Goal: Task Accomplishment & Management: Manage account settings

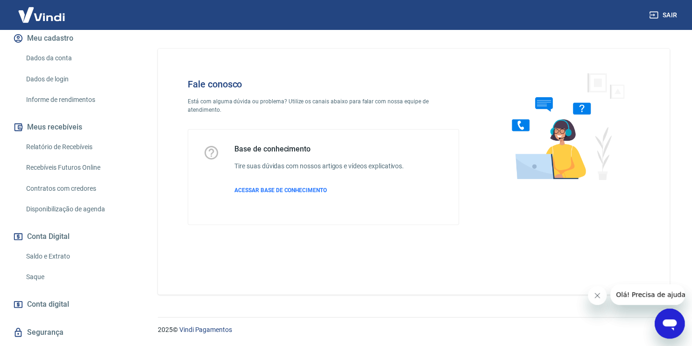
scroll to position [142, 0]
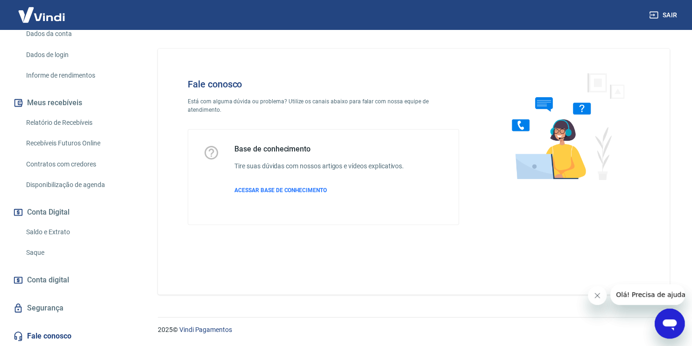
click at [45, 281] on span "Conta digital" at bounding box center [48, 279] width 42 height 13
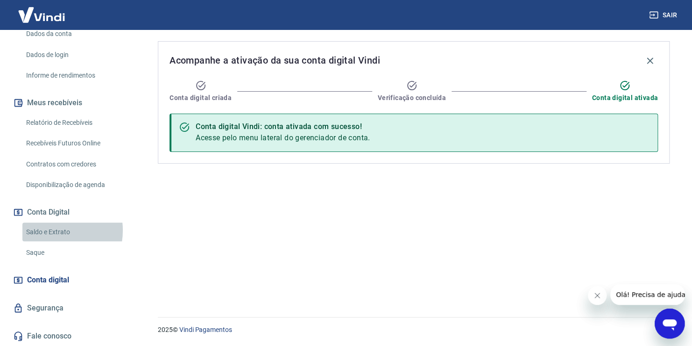
click at [49, 230] on link "Saldo e Extrato" at bounding box center [75, 231] width 106 height 19
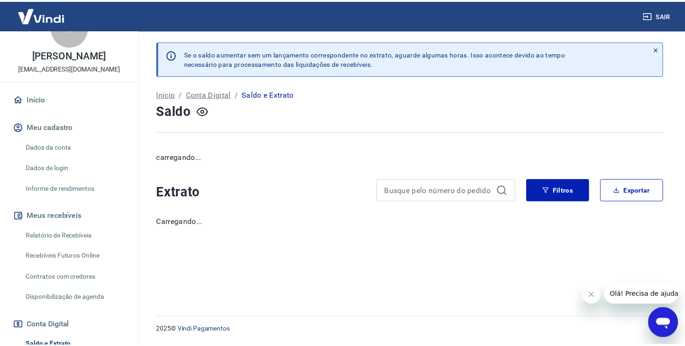
scroll to position [1, 0]
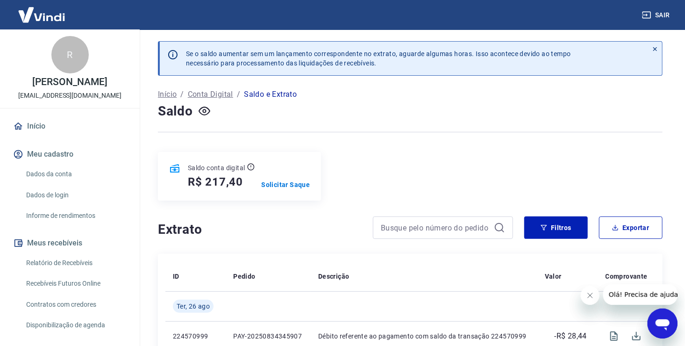
click at [66, 152] on button "Meu cadastro" at bounding box center [69, 154] width 117 height 21
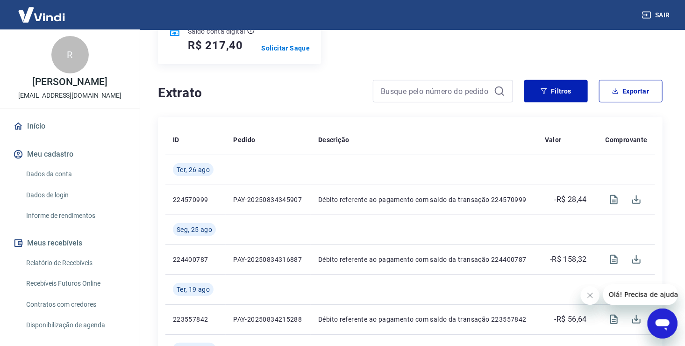
scroll to position [140, 0]
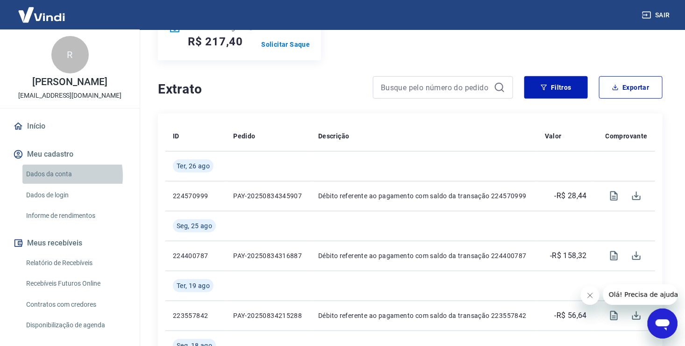
click at [51, 176] on link "Dados da conta" at bounding box center [75, 173] width 106 height 19
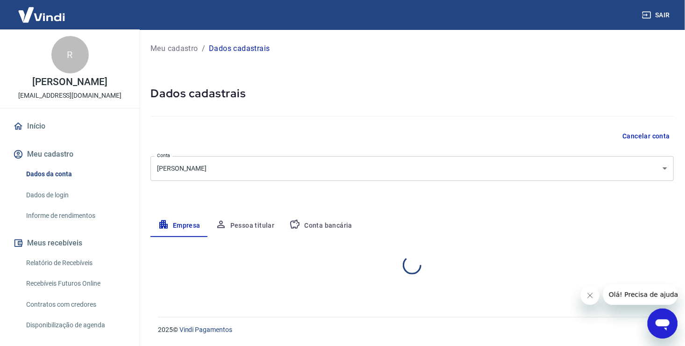
select select "SP"
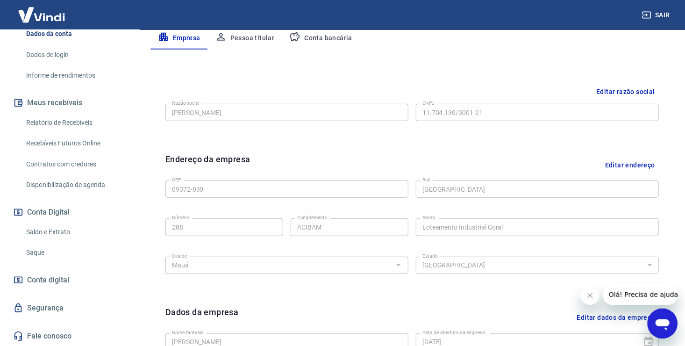
scroll to position [280, 0]
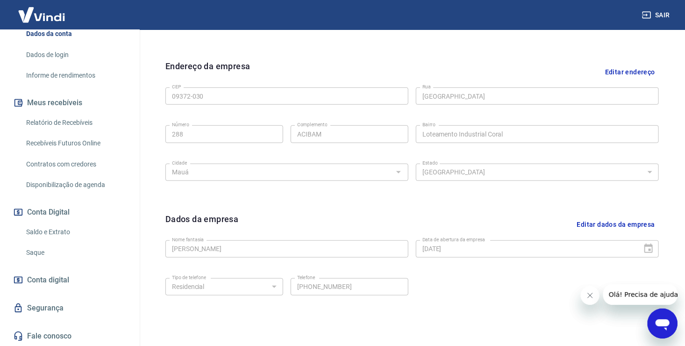
click at [55, 232] on link "Saldo e Extrato" at bounding box center [75, 231] width 106 height 19
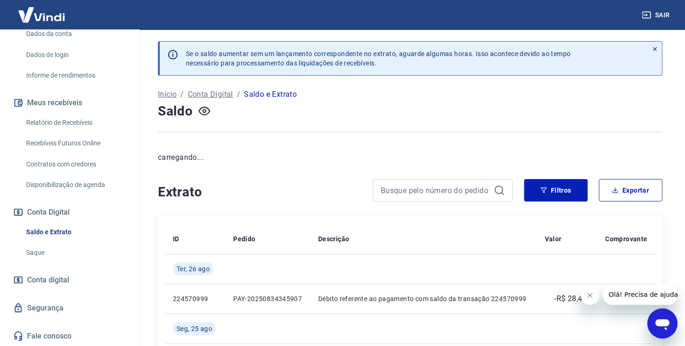
click at [46, 254] on link "Saque" at bounding box center [75, 252] width 106 height 19
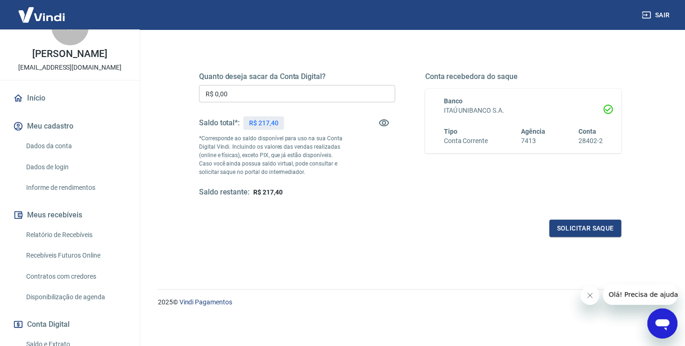
scroll to position [1, 0]
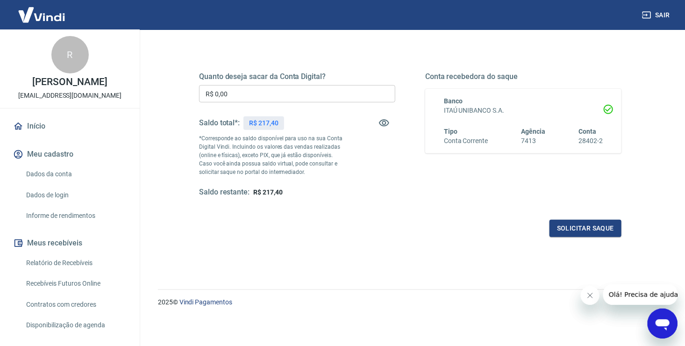
click at [56, 156] on button "Meu cadastro" at bounding box center [69, 154] width 117 height 21
click at [48, 126] on link "Início" at bounding box center [69, 126] width 117 height 21
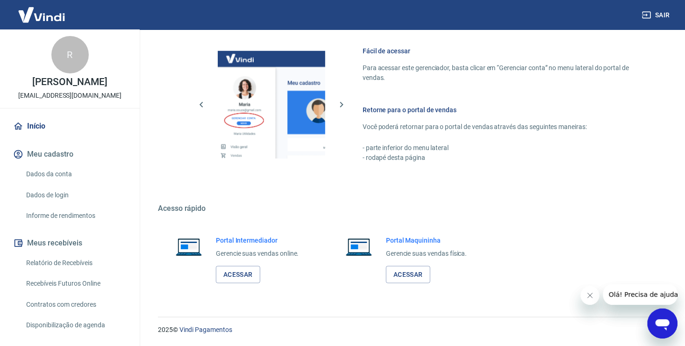
scroll to position [400, 0]
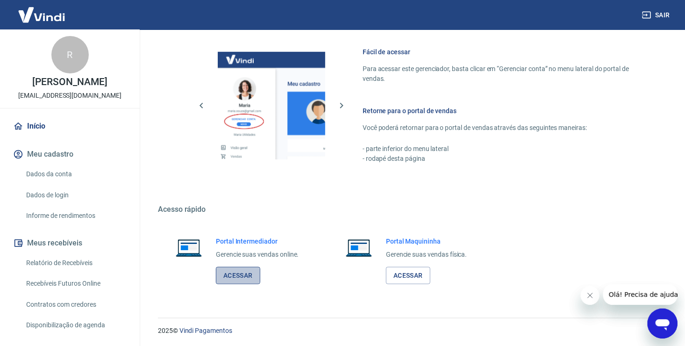
click at [241, 275] on link "Acessar" at bounding box center [238, 275] width 44 height 17
